Goal: Communication & Community: Answer question/provide support

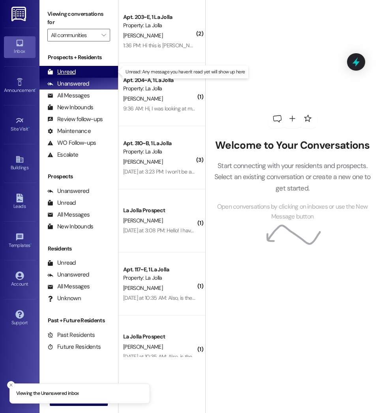
click at [82, 76] on div "Unread (0)" at bounding box center [78, 72] width 78 height 12
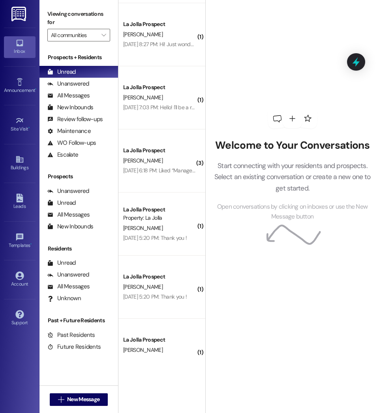
scroll to position [3303, 0]
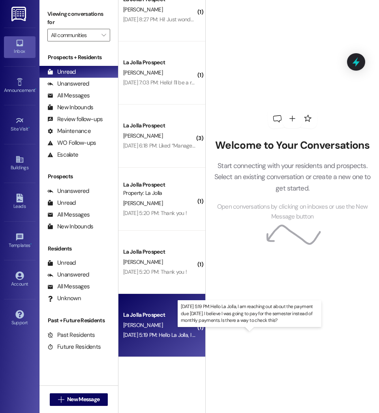
click at [185, 336] on div "[DATE] 5:19 PM: Hello La Jolla, I am reaching out about the payment due [DATE].…" at bounding box center [331, 334] width 417 height 7
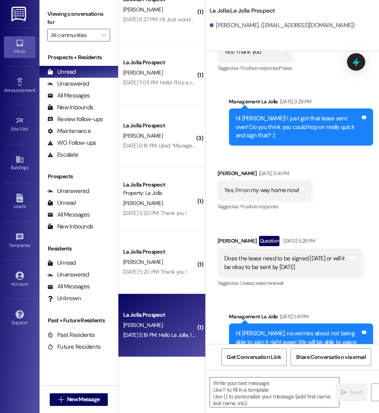
scroll to position [1507, 0]
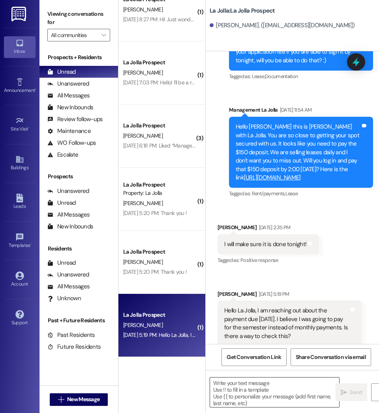
click at [282, 394] on textarea at bounding box center [274, 392] width 129 height 30
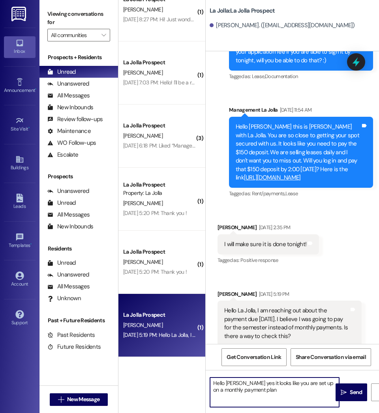
type textarea "Hello Clara yes it looks like you are set up on a monthly payment plan"
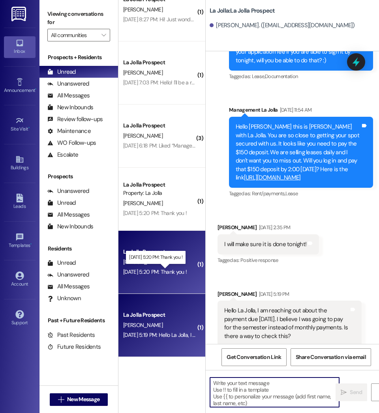
click at [171, 275] on div "Aug 29, 2025 at 5:20 PM: Thank you ! Aug 29, 2025 at 5:20 PM: Thank you !" at bounding box center [155, 271] width 64 height 7
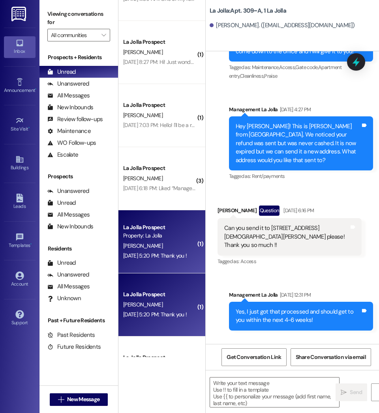
scroll to position [3260, 0]
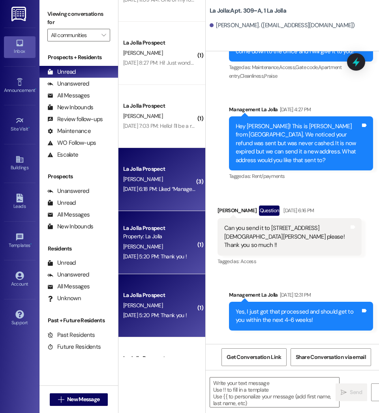
click at [170, 189] on div "Aug 29, 2025 at 6:18 PM: Liked “Management La Jolla (La Jolla): I just sent tha…" at bounding box center [207, 188] width 168 height 7
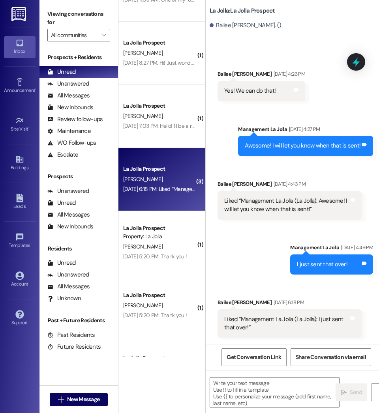
scroll to position [3182, 0]
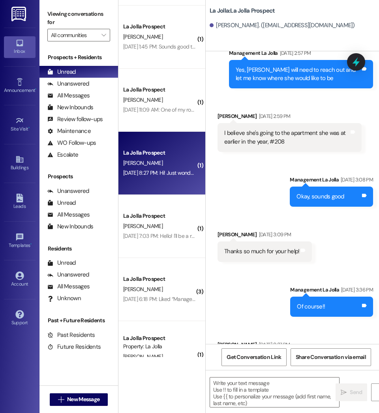
scroll to position [3143, 0]
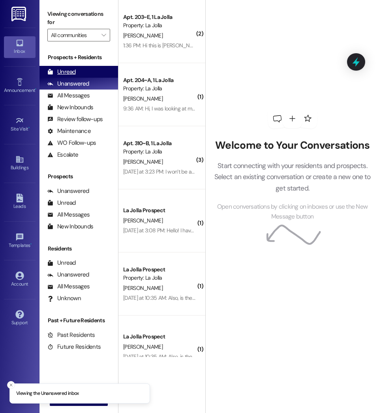
click at [94, 73] on div "Unread (0)" at bounding box center [78, 72] width 78 height 12
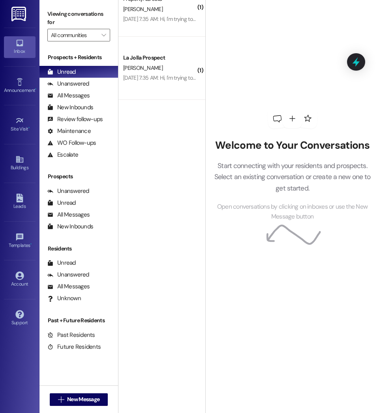
scroll to position [2925, 0]
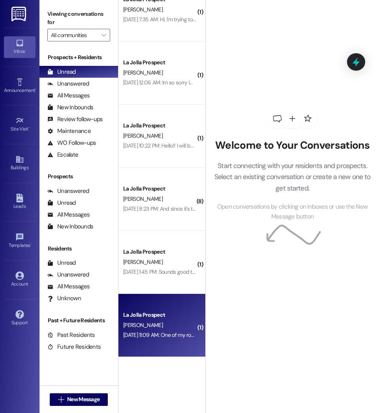
click at [183, 340] on div "Aug 30, 2025 at 11:09 AM: One of my roommates is highlighted and I was just won…" at bounding box center [159, 335] width 75 height 10
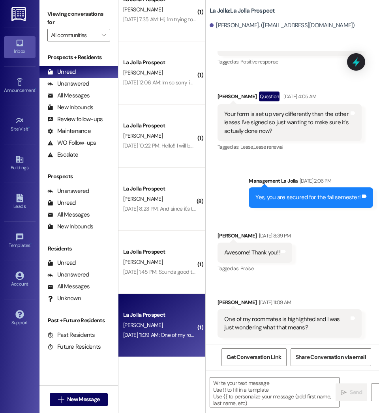
scroll to position [353, 0]
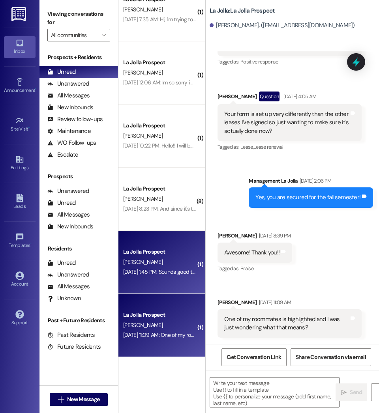
click at [161, 251] on div "La Jolla Prospect" at bounding box center [159, 252] width 73 height 8
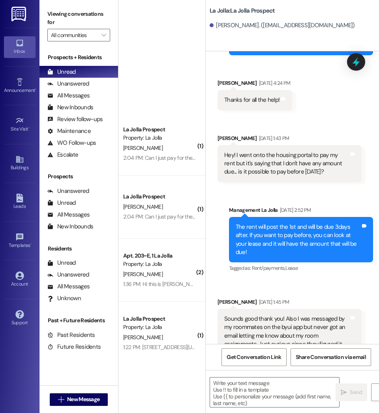
scroll to position [525, 0]
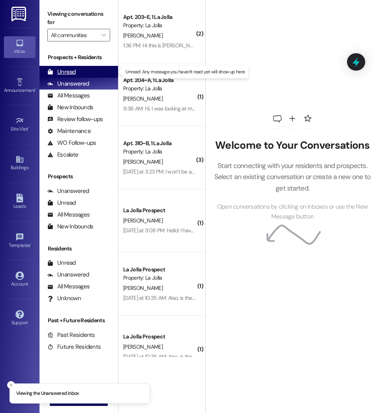
click at [59, 66] on div "Unread (0)" at bounding box center [78, 72] width 78 height 12
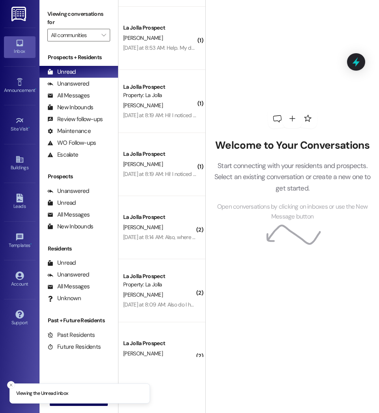
scroll to position [2799, 0]
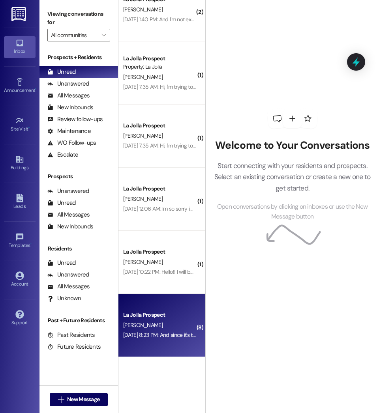
click at [159, 316] on div "La Jolla Prospect" at bounding box center [159, 315] width 73 height 8
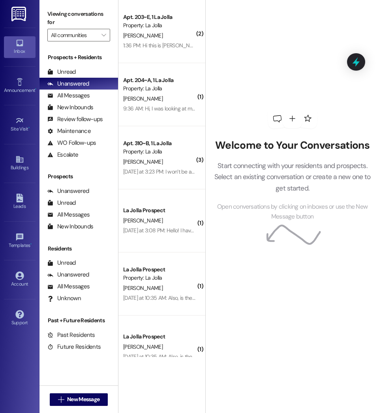
click at [241, 30] on div "Welcome to Your Conversations Start connecting with your residents and prospect…" at bounding box center [292, 165] width 173 height 331
click at [239, 26] on div "Welcome to Your Conversations Start connecting with your residents and prospect…" at bounding box center [292, 165] width 173 height 331
click at [61, 71] on div "Unread" at bounding box center [61, 72] width 28 height 8
